Goal: Information Seeking & Learning: Understand process/instructions

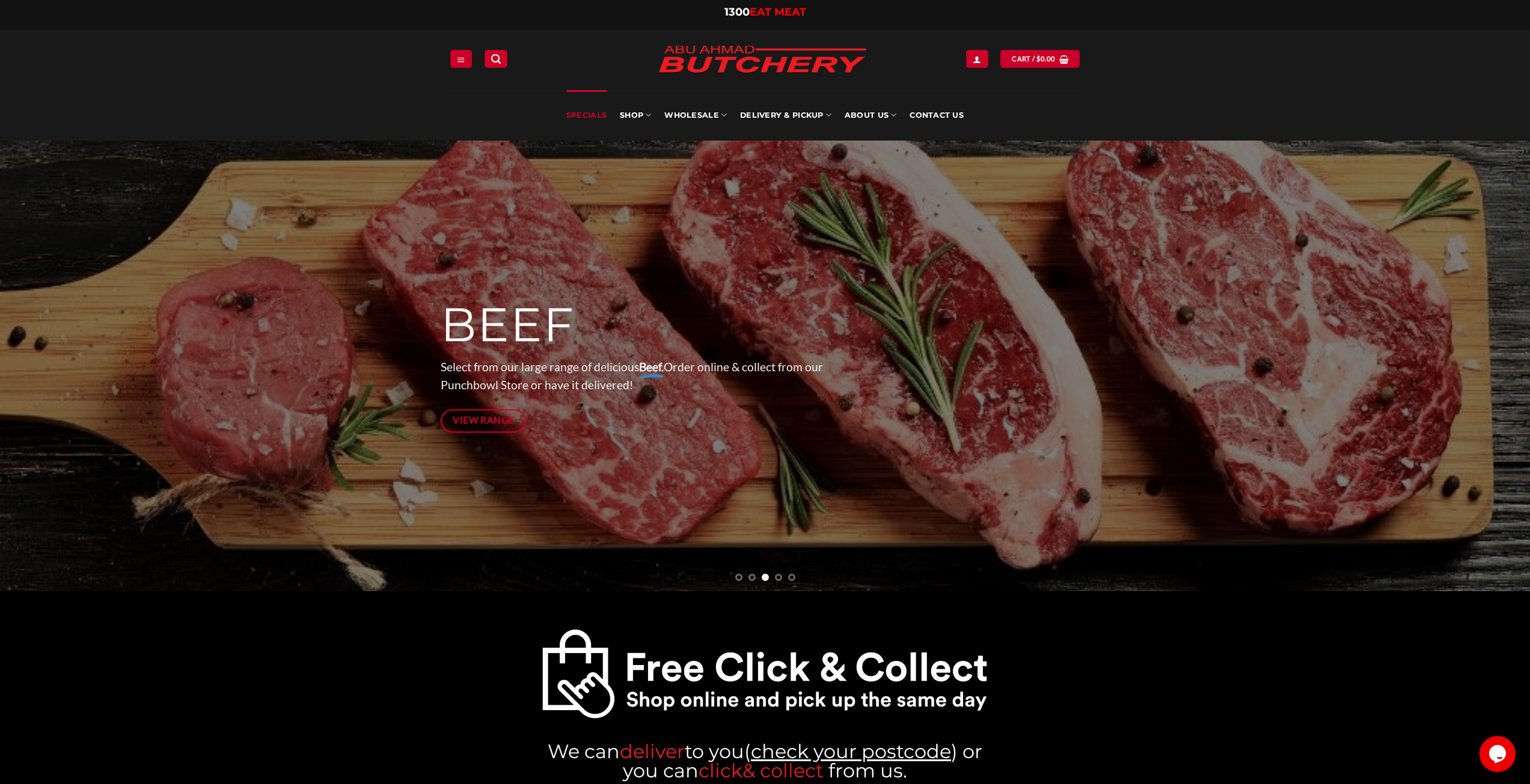
click at [593, 115] on link "Specials" at bounding box center [586, 115] width 40 height 50
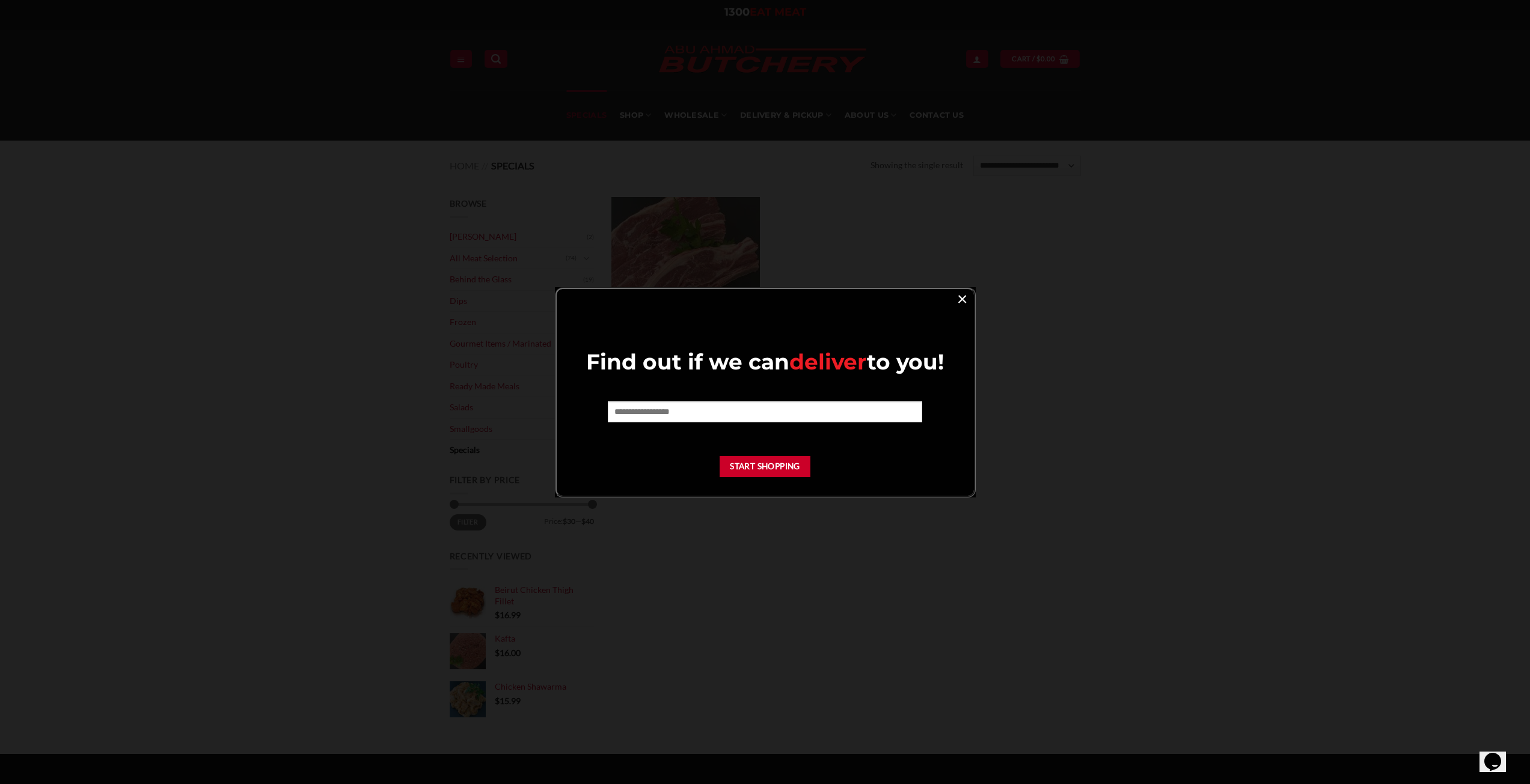
click at [960, 297] on link "×" at bounding box center [962, 298] width 17 height 16
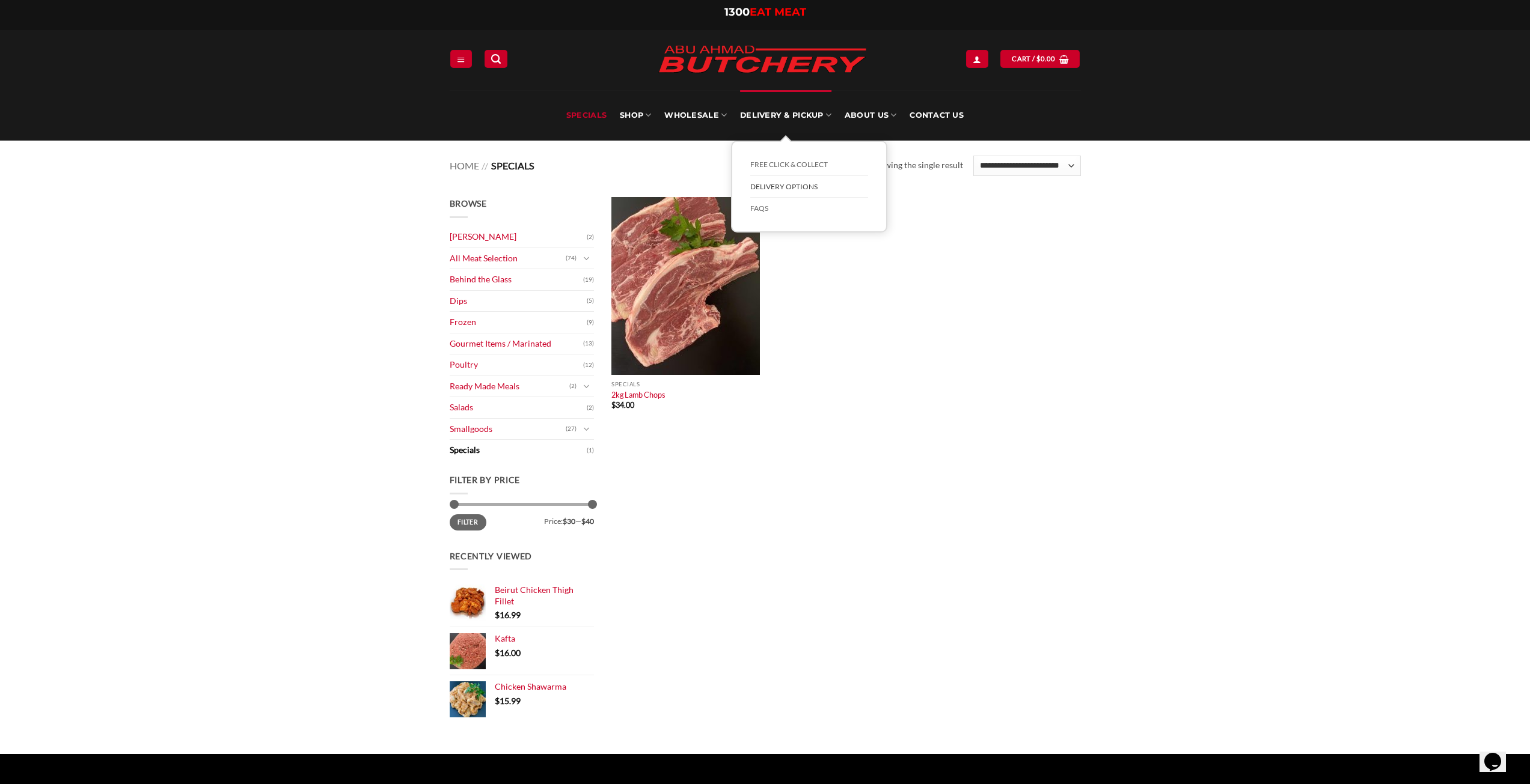
click at [777, 188] on link "Delivery Options" at bounding box center [809, 187] width 118 height 22
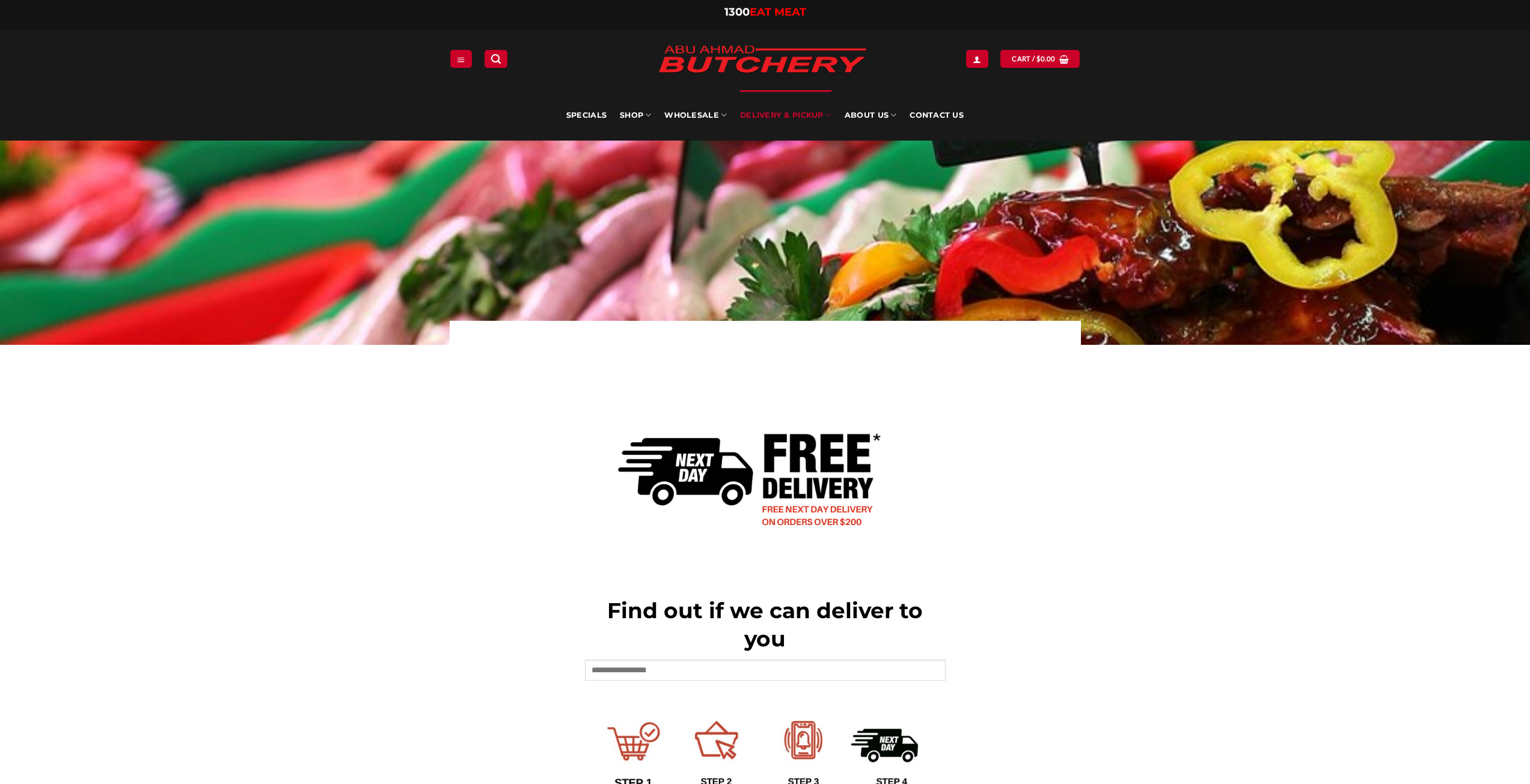
scroll to position [300, 0]
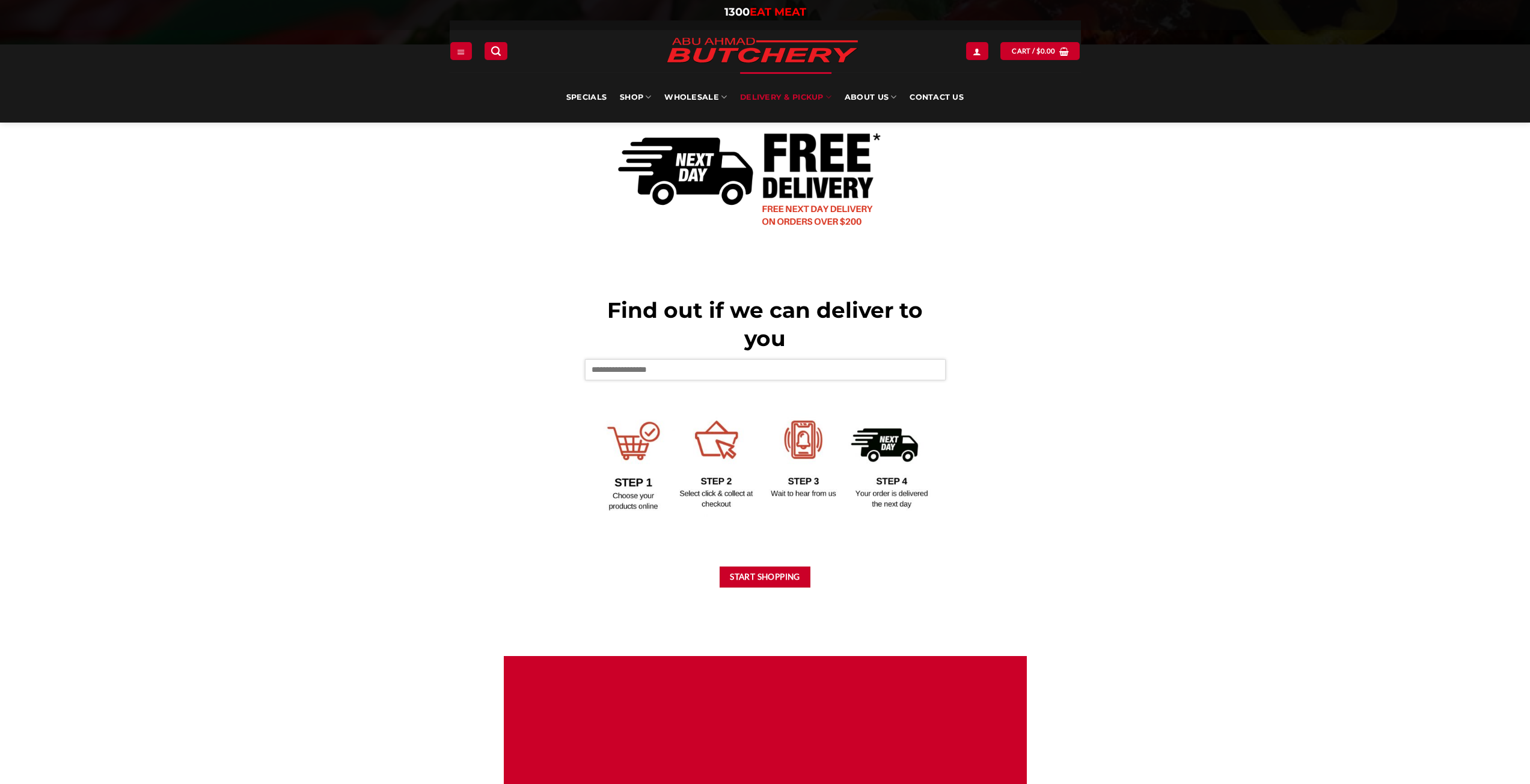
click at [682, 370] on input "text" at bounding box center [765, 370] width 361 height 20
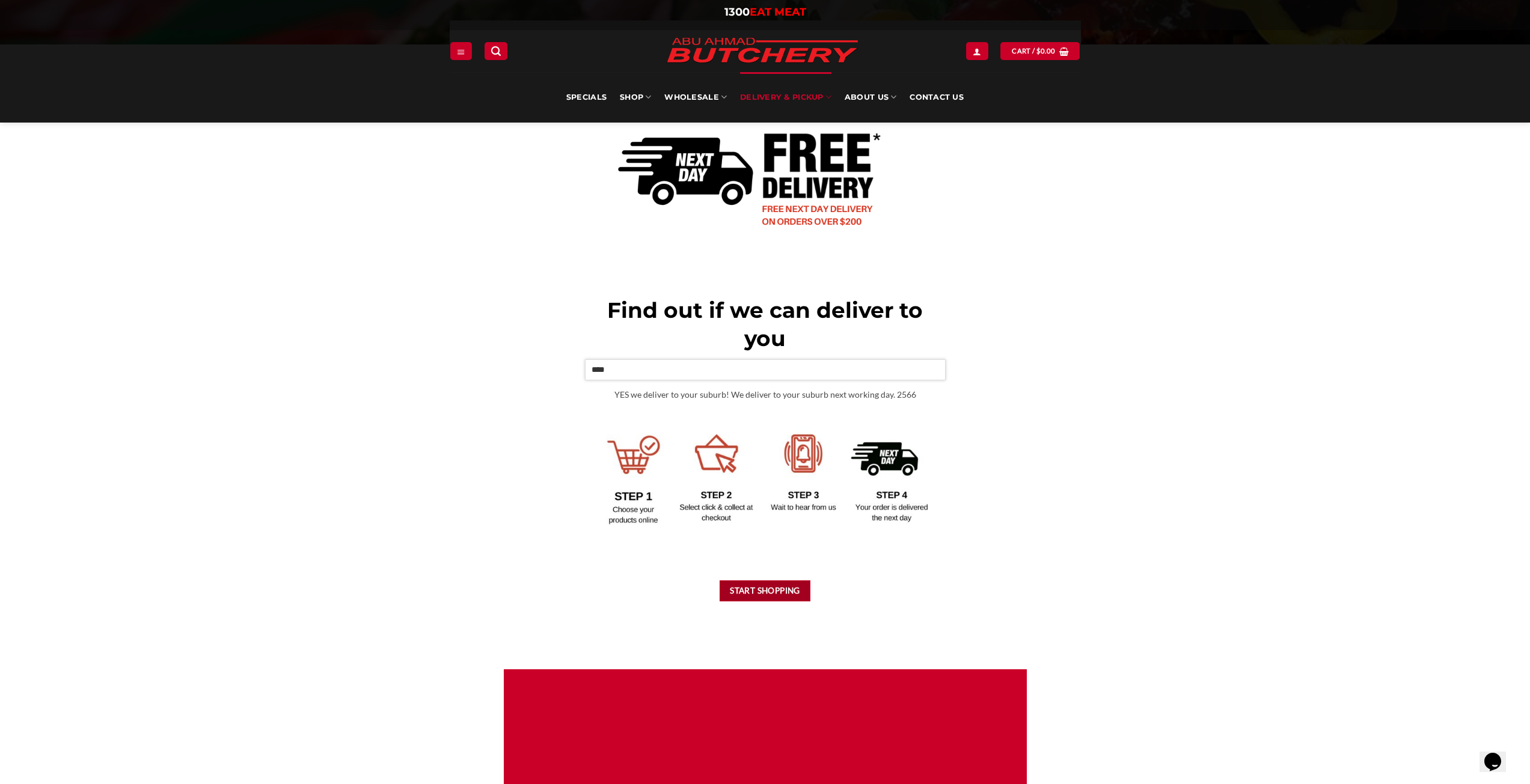
type input "****"
click at [777, 591] on button "Start Shopping" at bounding box center [765, 591] width 92 height 21
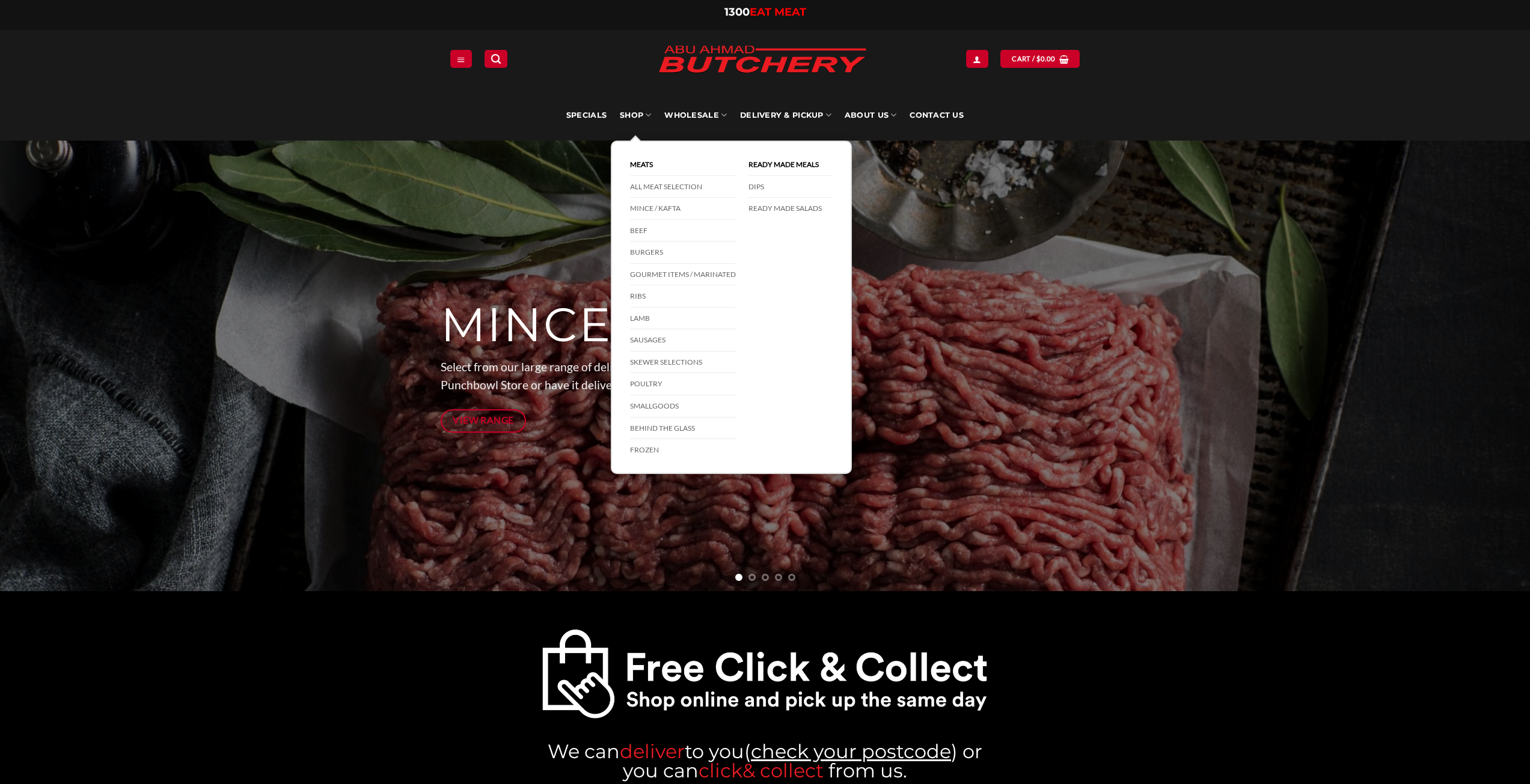
click at [641, 108] on link "SHOP" at bounding box center [635, 115] width 31 height 50
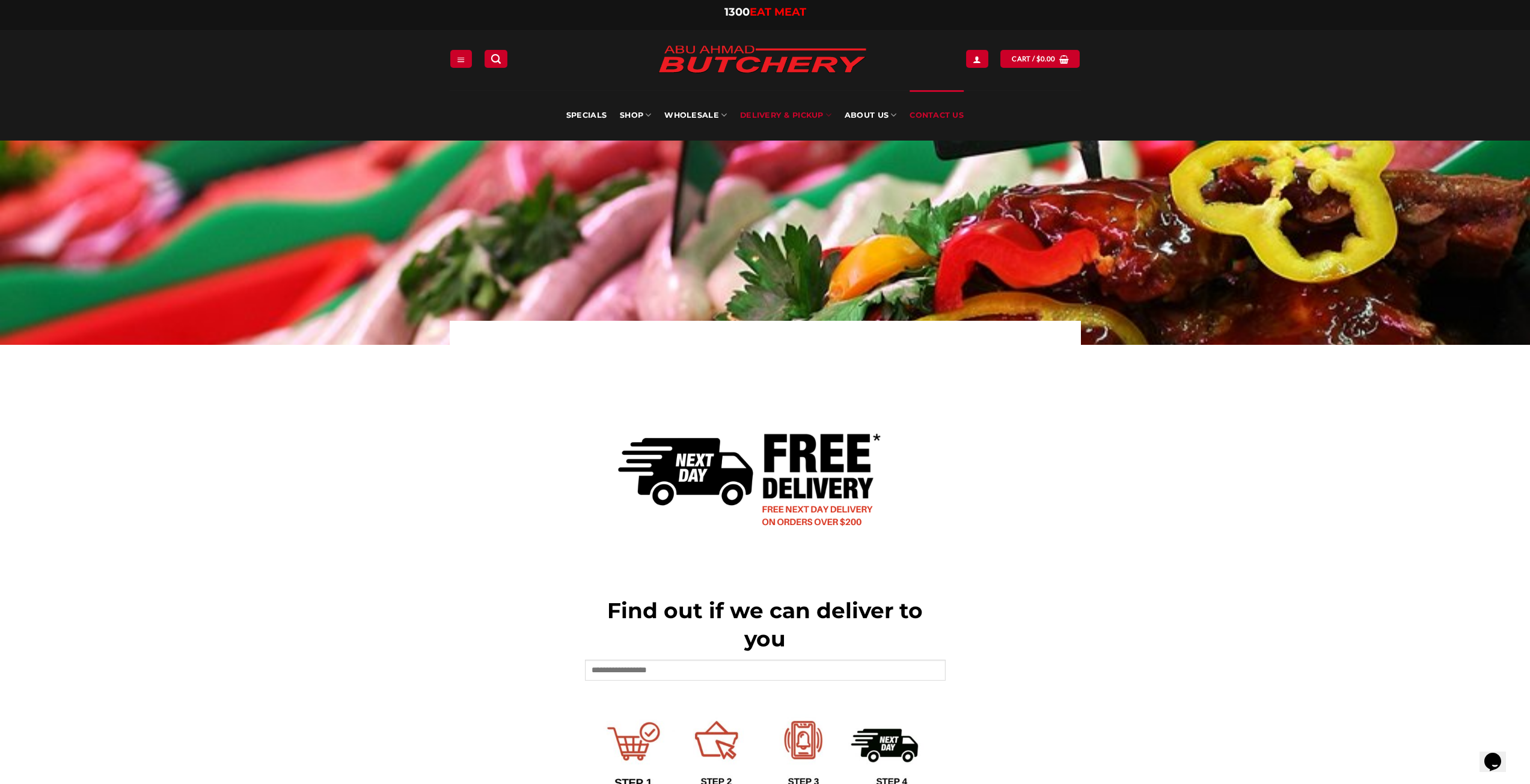
click at [953, 110] on link "Contact Us" at bounding box center [937, 115] width 54 height 50
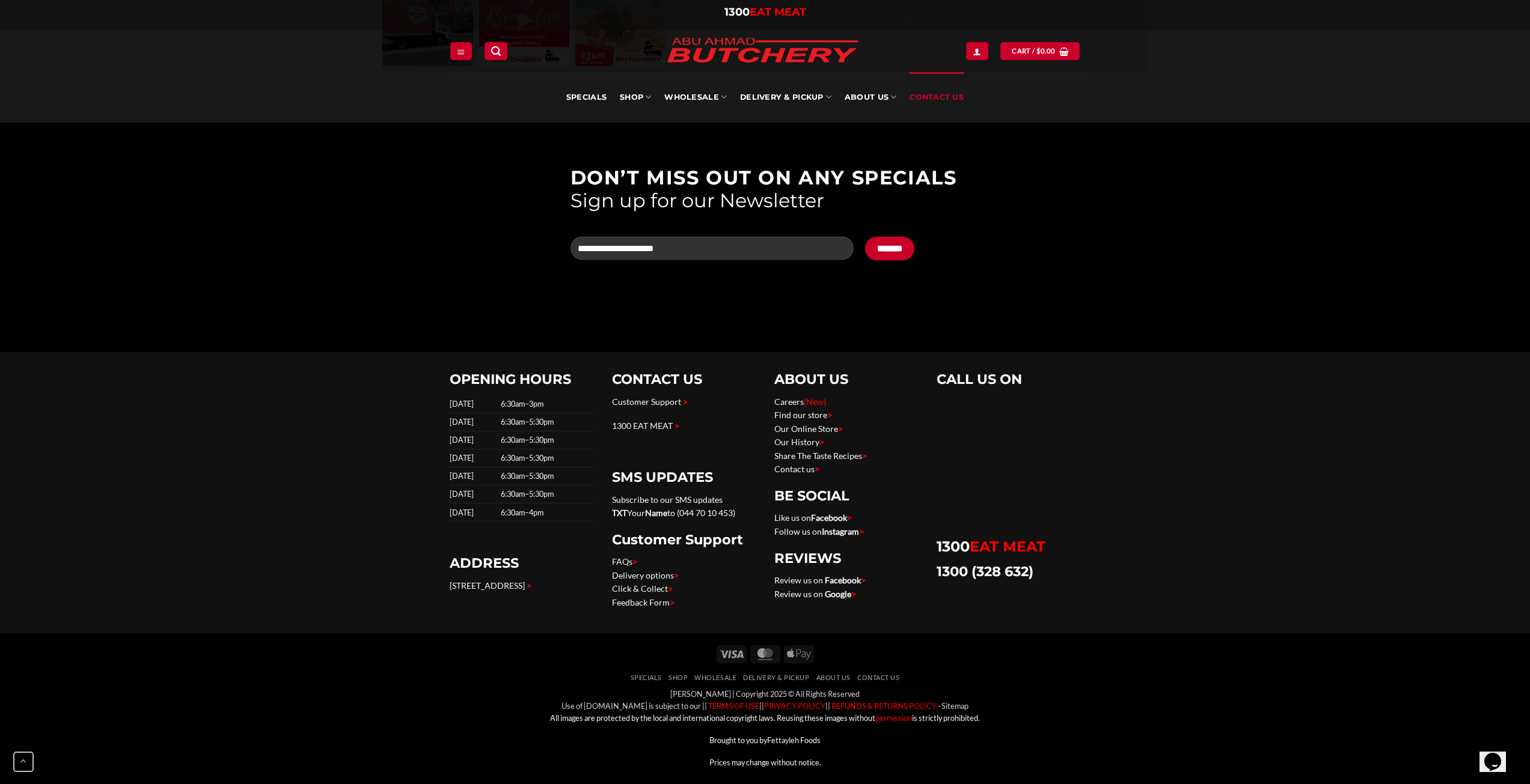
scroll to position [1984, 0]
